Goal: Obtain resource: Download file/media

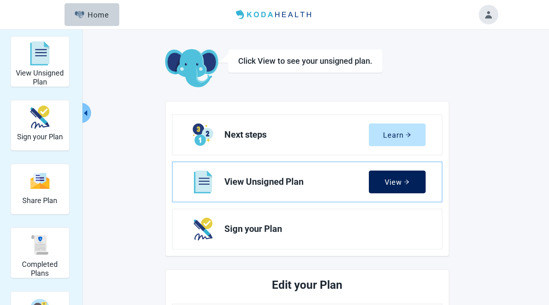
click at [401, 178] on div "View" at bounding box center [396, 182] width 25 height 8
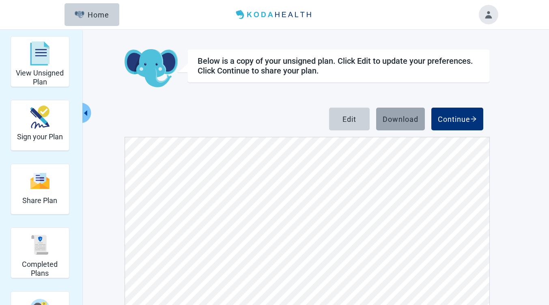
click at [399, 117] on div "Download" at bounding box center [400, 119] width 36 height 8
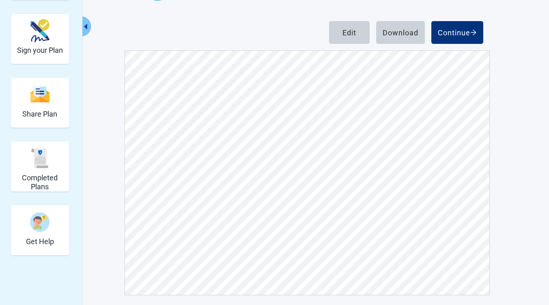
scroll to position [90, 0]
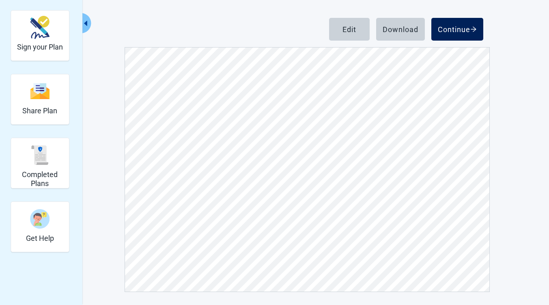
click at [453, 28] on div "Continue" at bounding box center [457, 29] width 39 height 8
